Goal: Information Seeking & Learning: Learn about a topic

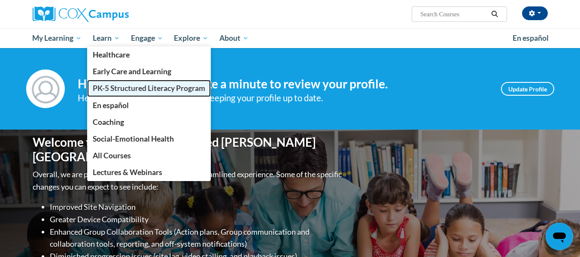
click at [109, 84] on span "PK-5 Structured Literacy Program" at bounding box center [149, 88] width 112 height 9
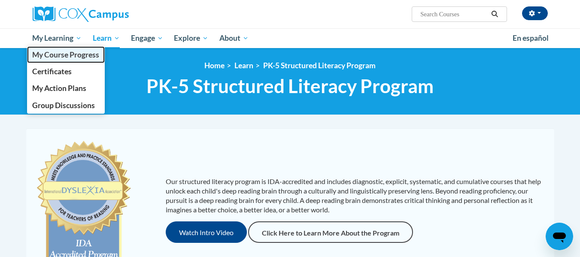
click at [62, 54] on span "My Course Progress" at bounding box center [65, 54] width 67 height 9
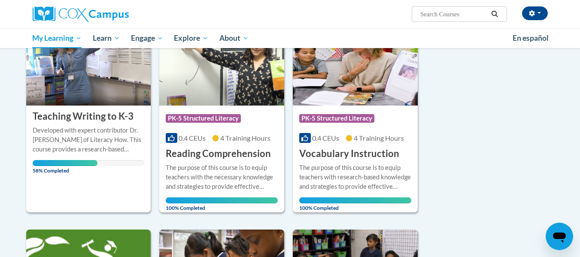
scroll to position [149, 0]
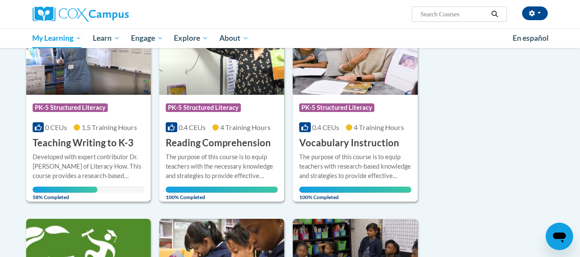
click at [111, 163] on div "Developed with expert contributor Dr. Margie Gillis of Literacy How. This cours…" at bounding box center [89, 166] width 112 height 28
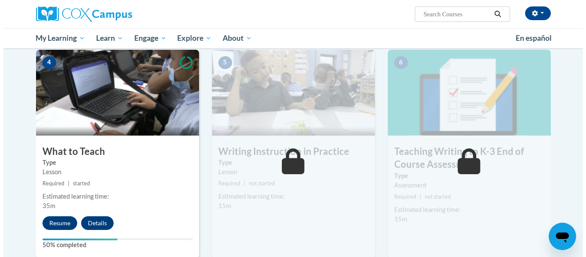
scroll to position [428, 0]
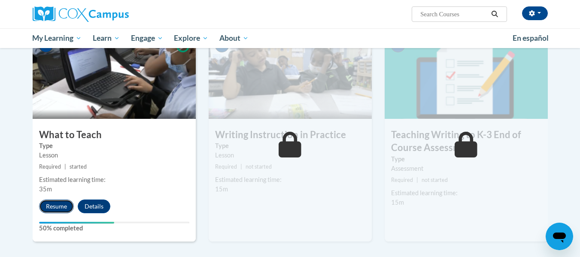
click at [52, 205] on button "Resume" at bounding box center [56, 207] width 35 height 14
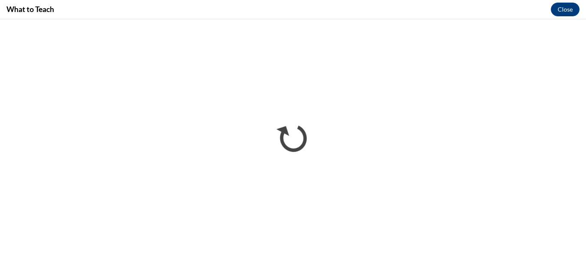
scroll to position [0, 0]
